Goal: Find specific page/section: Find specific page/section

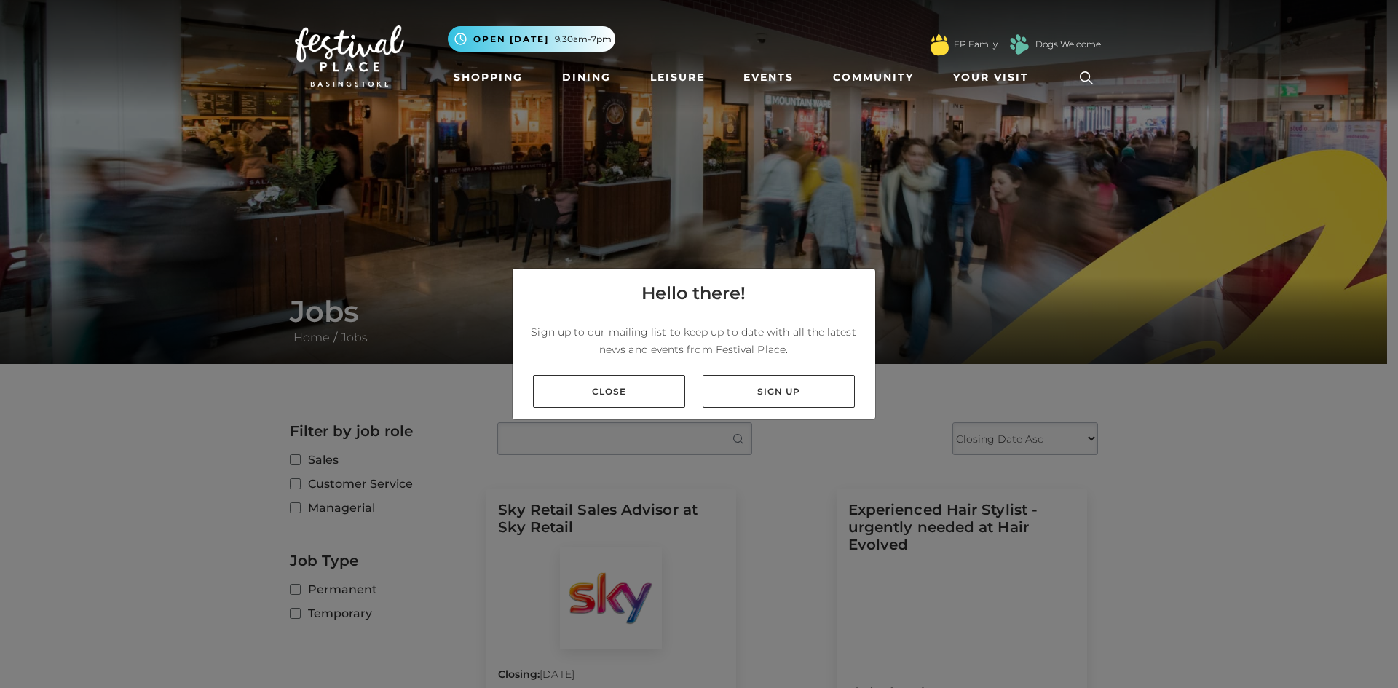
click at [630, 374] on div "Close Sign up" at bounding box center [694, 391] width 363 height 56
click at [628, 383] on link "Close" at bounding box center [609, 391] width 152 height 33
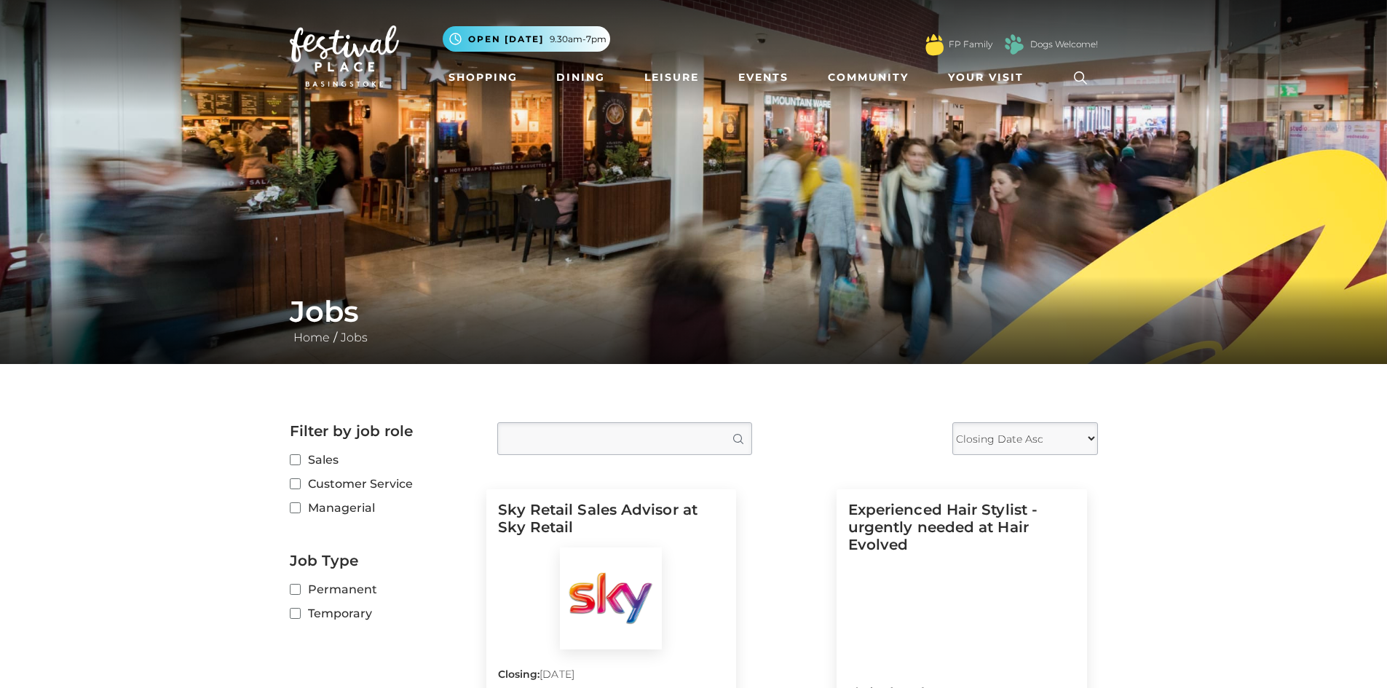
click at [624, 424] on input "Type job position" at bounding box center [624, 438] width 255 height 33
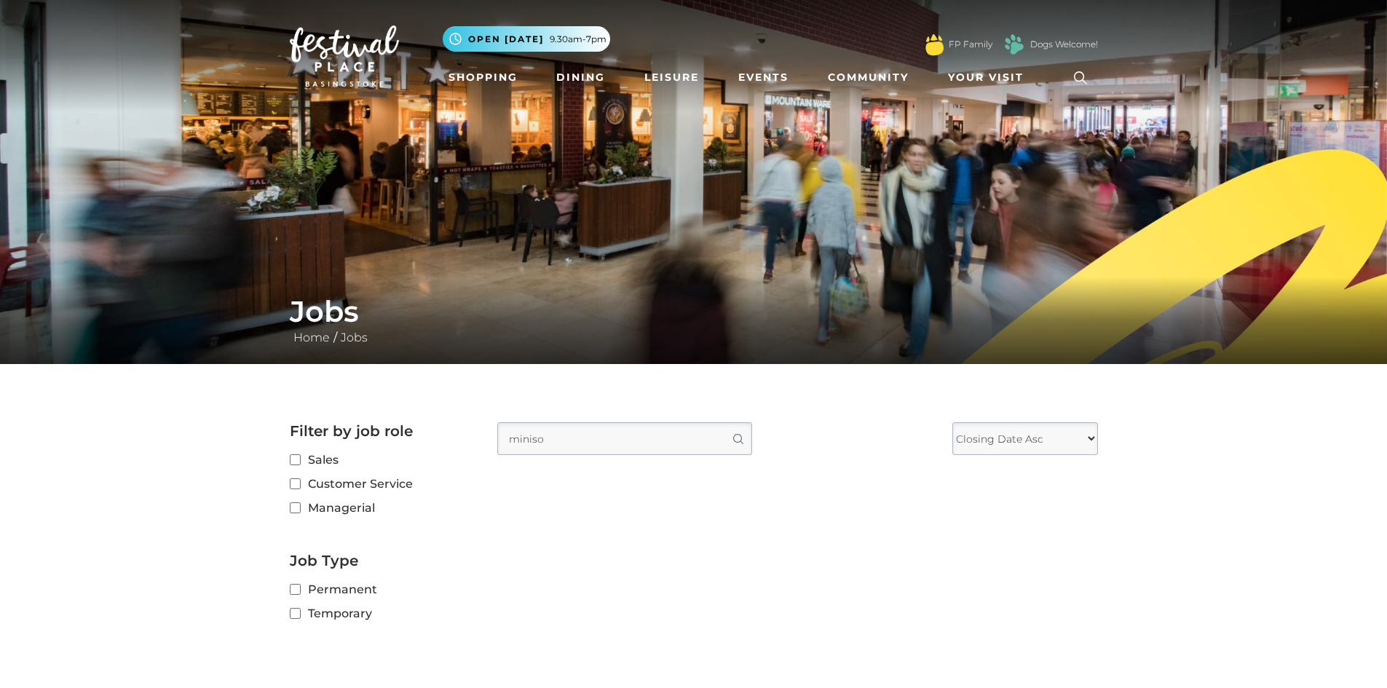
type input "miniso"
click at [723, 423] on button "Search" at bounding box center [737, 438] width 28 height 31
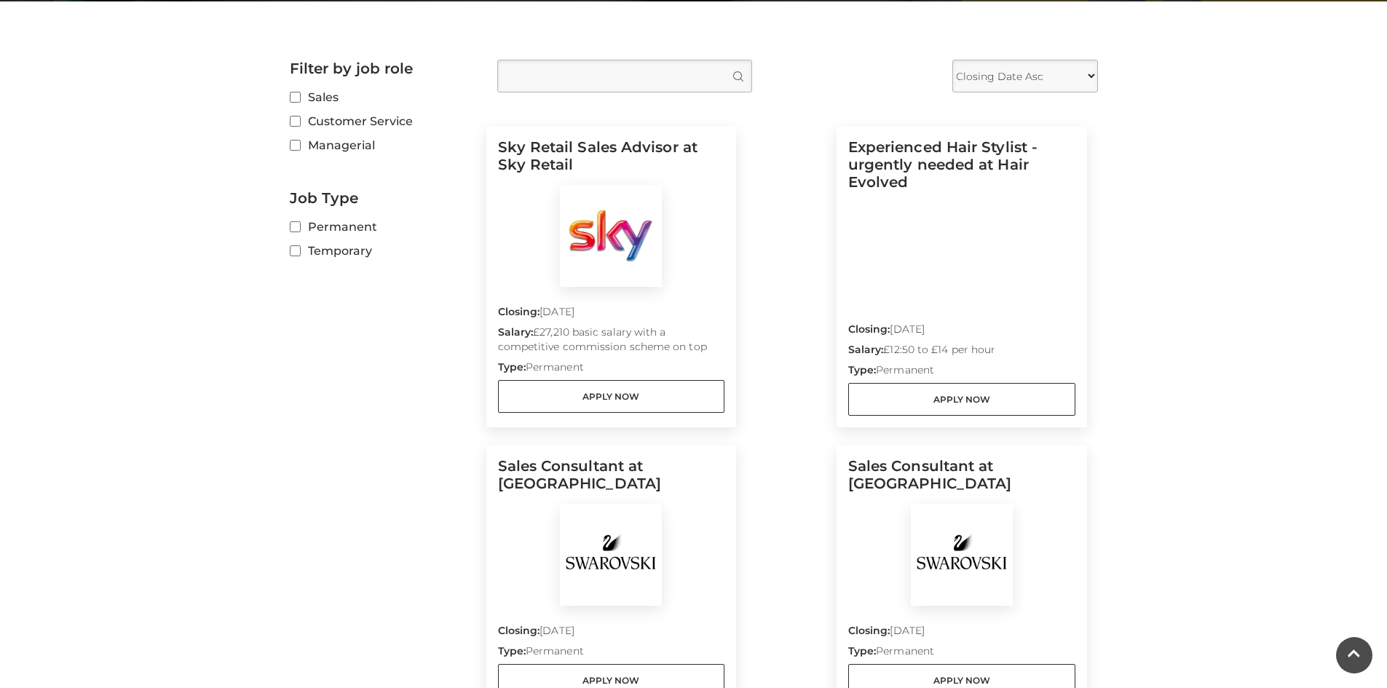
scroll to position [364, 0]
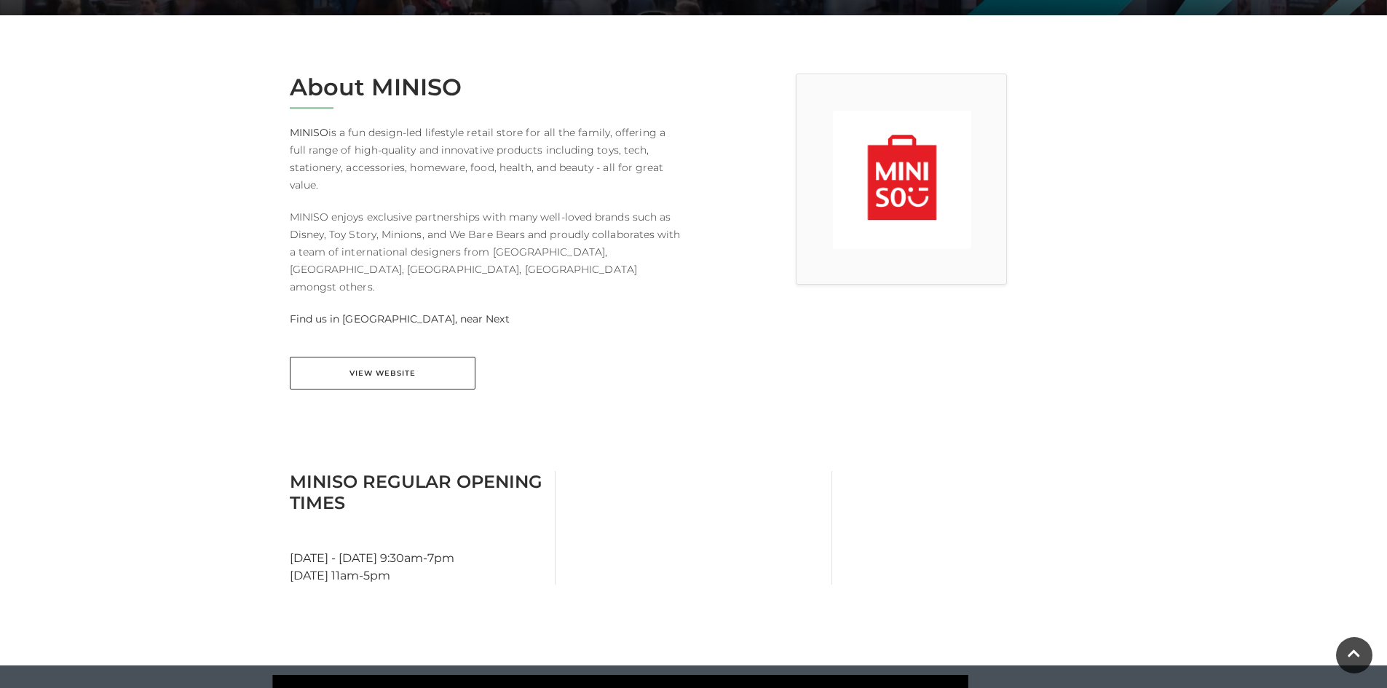
scroll to position [364, 0]
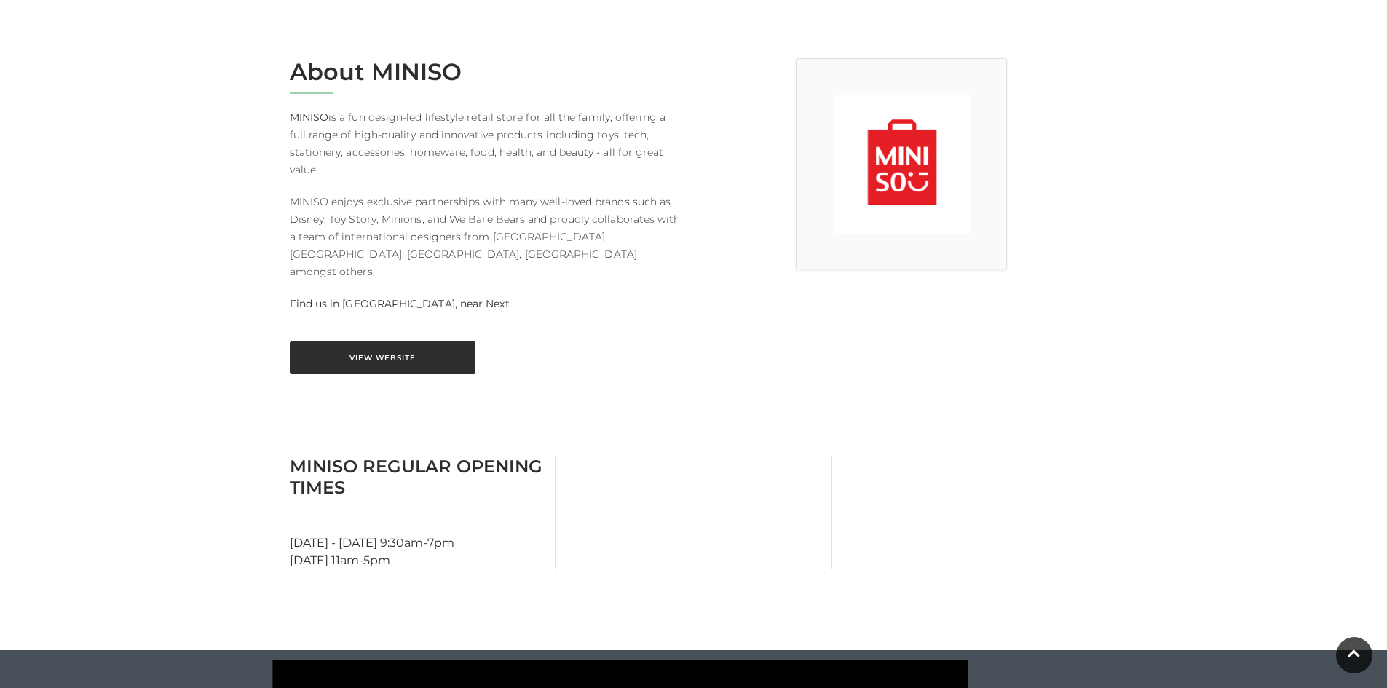
click at [430, 341] on link "View Website" at bounding box center [383, 357] width 186 height 33
